Goal: Task Accomplishment & Management: Use online tool/utility

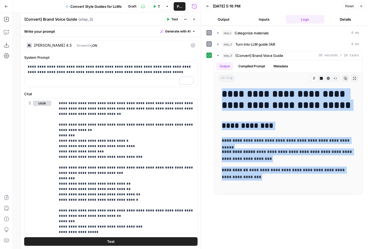
scroll to position [101, 0]
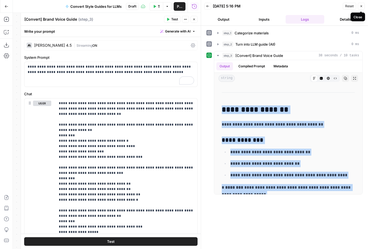
click at [363, 6] on icon "button" at bounding box center [361, 6] width 3 height 3
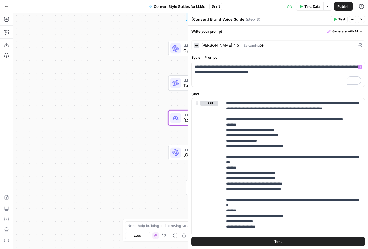
click at [220, 41] on div "Claude Sonnet 4.5 | Streaming ON" at bounding box center [279, 45] width 174 height 10
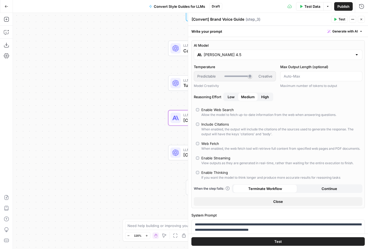
click at [268, 95] on span "High" at bounding box center [265, 96] width 8 height 5
click at [276, 243] on span "Test" at bounding box center [279, 241] width 8 height 5
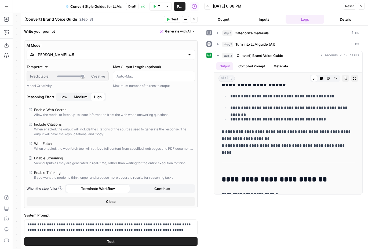
scroll to position [1495, 0]
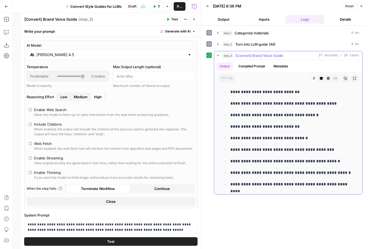
drag, startPoint x: 223, startPoint y: 94, endPoint x: 349, endPoint y: 186, distance: 155.8
copy div "**********"
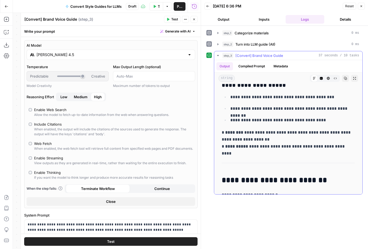
scroll to position [1366, 0]
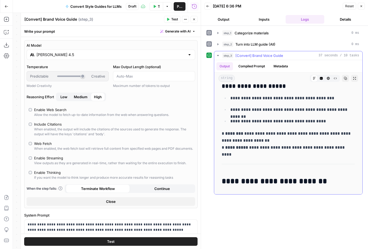
click at [313, 105] on ul "**********" at bounding box center [288, 110] width 133 height 30
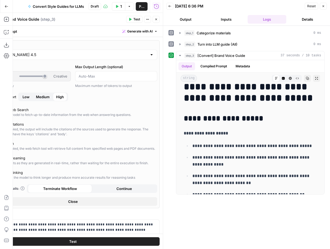
scroll to position [0, 0]
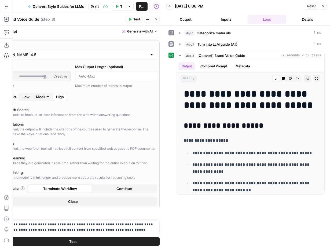
click at [170, 8] on icon "button" at bounding box center [169, 6] width 3 height 3
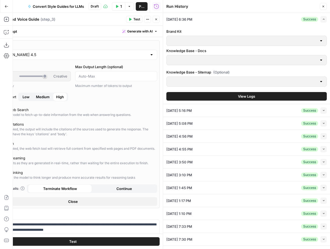
type input "Animalz - Docs"
type input "Animalz - Sitemap"
type input "Animalz"
click at [325, 111] on icon "button" at bounding box center [324, 110] width 3 height 3
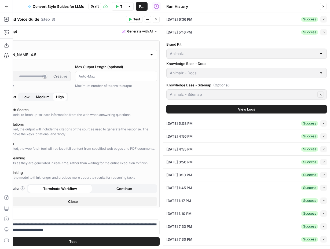
click at [261, 110] on button "View Logs" at bounding box center [247, 109] width 161 height 9
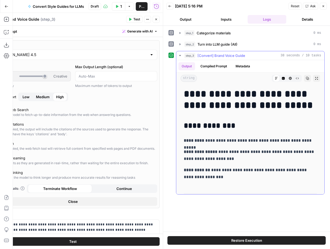
click at [196, 123] on h2 "**********" at bounding box center [250, 126] width 133 height 9
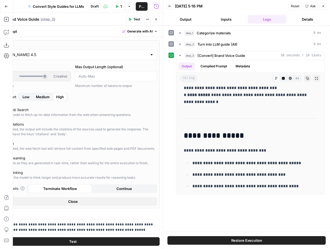
scroll to position [1468, 0]
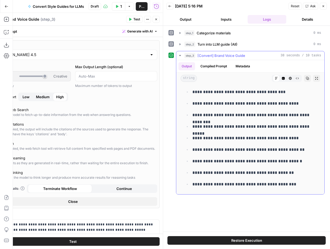
drag, startPoint x: 185, startPoint y: 125, endPoint x: 295, endPoint y: 186, distance: 125.6
copy div "**********"
click at [266, 138] on p "**********" at bounding box center [255, 138] width 125 height 7
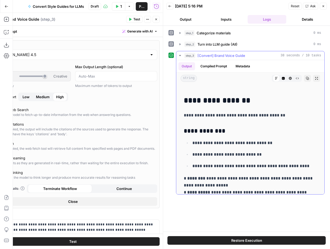
scroll to position [111, 0]
click at [287, 53] on span "38 seconds / 10 tasks" at bounding box center [301, 55] width 41 height 5
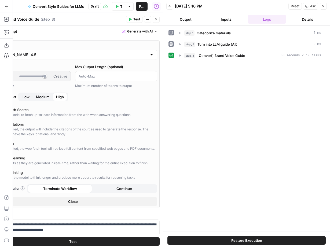
click at [170, 7] on icon "button" at bounding box center [169, 6] width 3 height 3
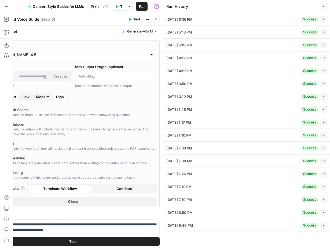
click at [325, 17] on button "Collapse" at bounding box center [324, 19] width 6 height 6
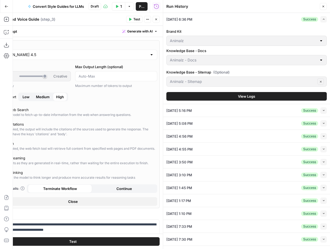
click at [288, 94] on button "View Logs" at bounding box center [247, 96] width 161 height 9
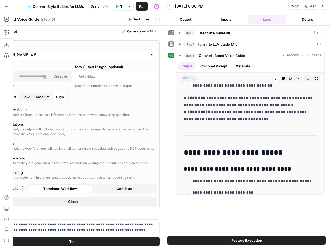
scroll to position [1495, 0]
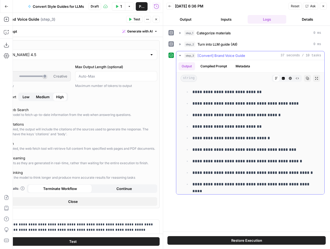
drag, startPoint x: 184, startPoint y: 124, endPoint x: 308, endPoint y: 187, distance: 138.7
click at [293, 145] on ul "**********" at bounding box center [250, 132] width 133 height 111
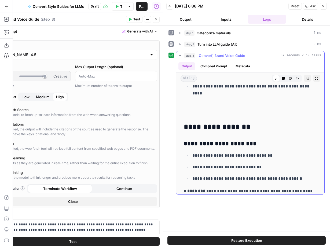
scroll to position [141, 0]
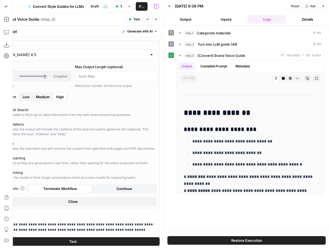
click at [168, 6] on icon "button" at bounding box center [169, 6] width 3 height 3
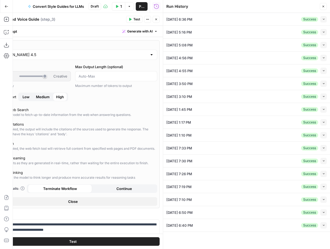
click at [326, 46] on button "Collapse" at bounding box center [324, 45] width 6 height 6
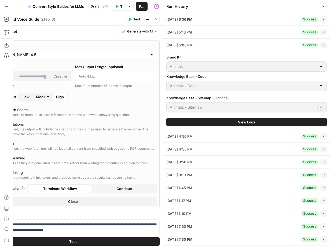
click at [265, 119] on button "View Logs" at bounding box center [247, 122] width 161 height 9
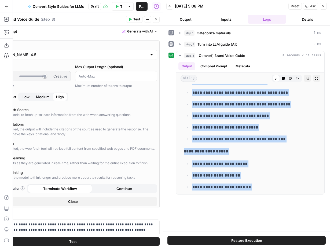
scroll to position [2154, 0]
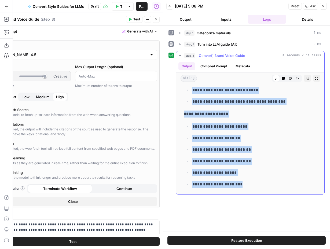
drag, startPoint x: 185, startPoint y: 126, endPoint x: 295, endPoint y: 186, distance: 125.8
copy div "**********"
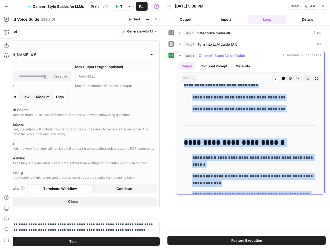
scroll to position [47, 0]
